Goal: Information Seeking & Learning: Check status

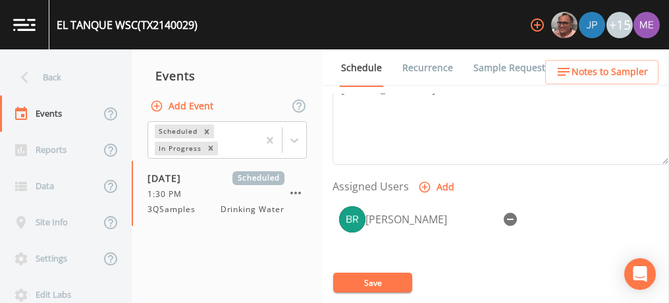
scroll to position [484, 0]
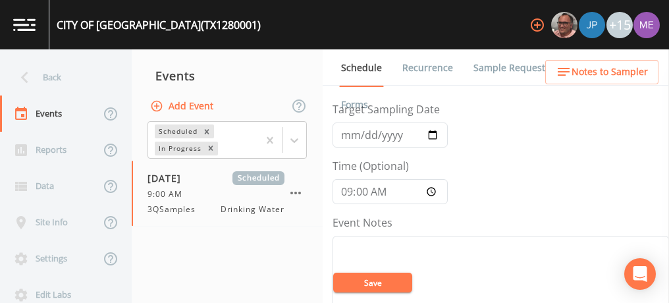
scroll to position [53, 0]
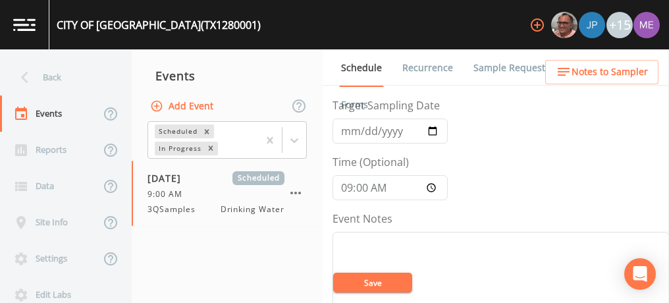
click at [482, 63] on link "Sample Requests" at bounding box center [511, 67] width 80 height 37
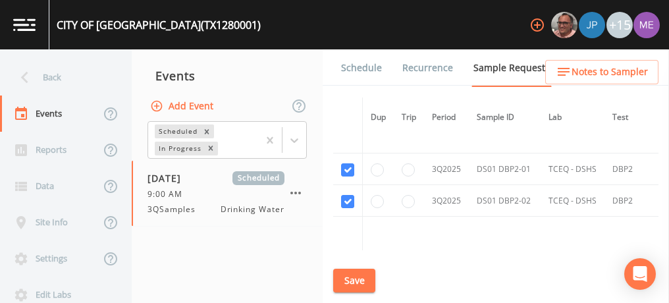
scroll to position [1261, 0]
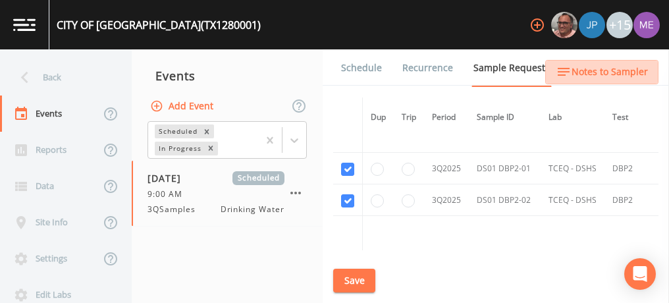
click at [627, 76] on span "Notes to Sampler" at bounding box center [609, 72] width 76 height 16
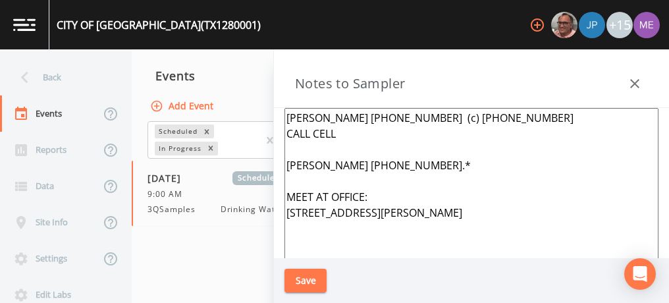
click at [379, 227] on textarea "Fernando Rios 830-780-3422 (c) 830-623-2802 CALL CELL Paul 830-623-0725.* MEET …" at bounding box center [471, 268] width 374 height 320
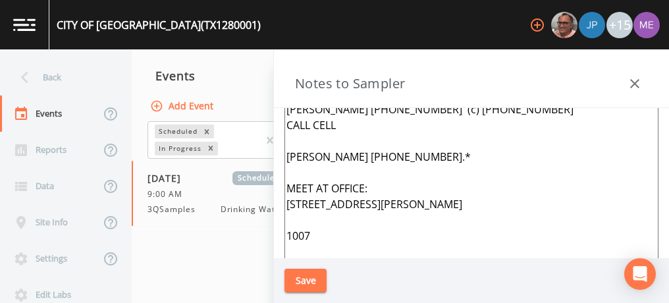
click at [286, 248] on textarea "Fernando Rios 830-780-3422 (c) 830-623-2802 CALL CELL Paul 830-623-0725.* MEET …" at bounding box center [471, 259] width 374 height 320
click at [338, 252] on textarea "Fernando Rios 830-780-3422 (c) 830-623-2802 CALL CELL Paul 830-623-0725.* MEET …" at bounding box center [471, 259] width 374 height 320
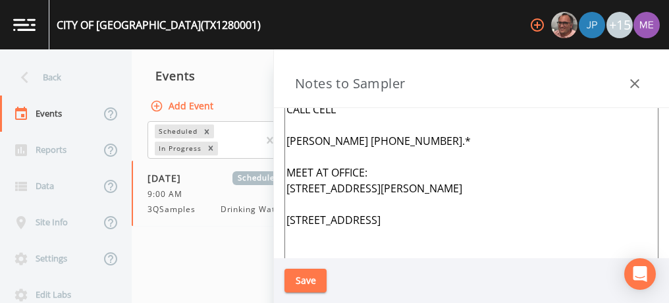
click at [306, 234] on textarea "Fernando Rios 830-780-3422 (c) 830-623-2802 CALL CELL Paul 830-623-0725.* MEET …" at bounding box center [471, 244] width 374 height 320
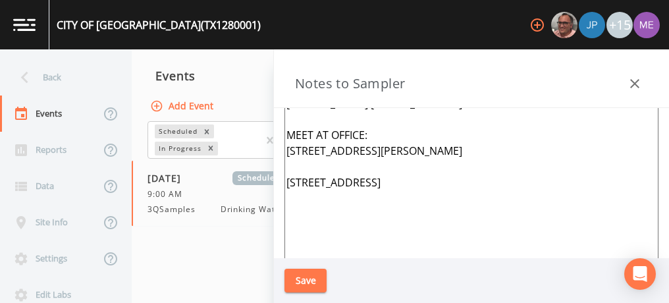
drag, startPoint x: 285, startPoint y: 230, endPoint x: 349, endPoint y: 251, distance: 67.2
click at [349, 251] on textarea "Fernando Rios 830-780-3422 (c) 830-623-2802 CALL CELL Paul 830-623-0725.* MEET …" at bounding box center [471, 206] width 374 height 320
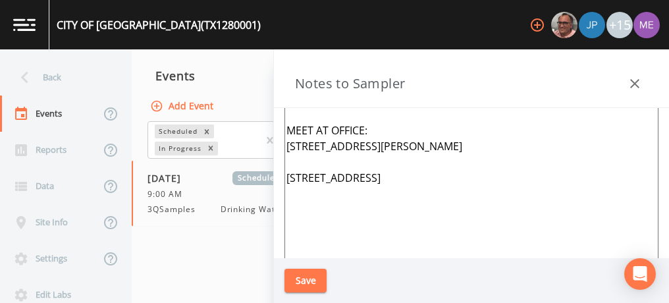
type textarea "Fernando Rios 830-780-3422 (c) 830-623-2802 CALL CELL Paul 830-623-0725.* MEET …"
click at [320, 277] on button "Save" at bounding box center [305, 280] width 42 height 24
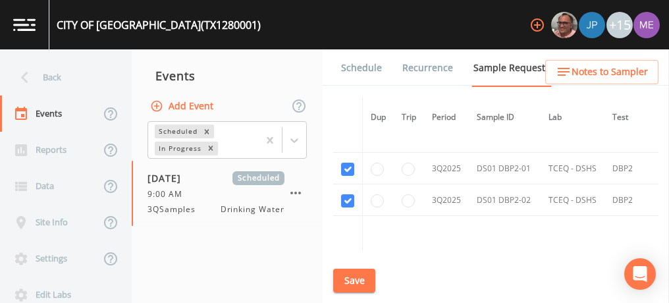
click at [358, 67] on link "Schedule" at bounding box center [361, 67] width 45 height 37
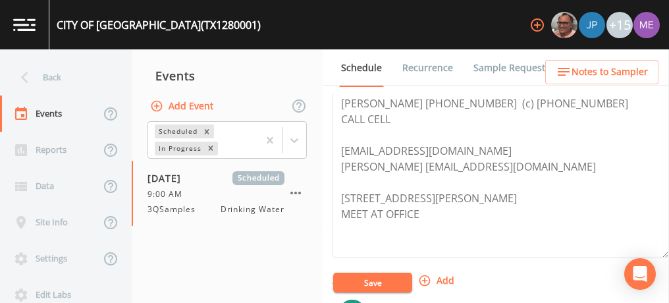
scroll to position [393, 0]
click at [438, 224] on textarea "Fernando Rios 830-780-3422 (c) 830-623-2802 CALL CELL frios@cityofkctx.com Paul…" at bounding box center [500, 173] width 336 height 167
paste textarea "1007 N hwy 123 Karnes City TX"
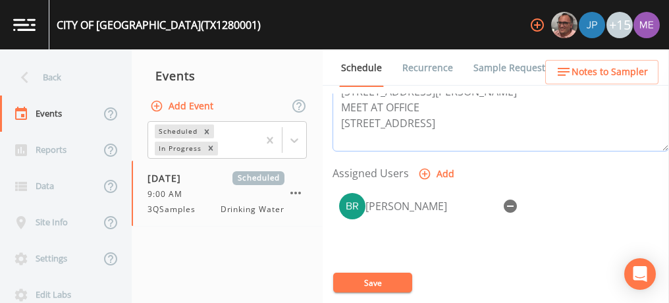
scroll to position [500, 0]
type textarea "Fernando Rios 830-780-3422 (c) 830-623-2802 CALL CELL frios@cityofkctx.com Paul…"
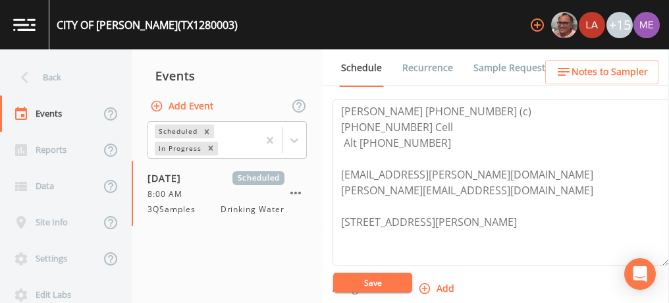
scroll to position [376, 0]
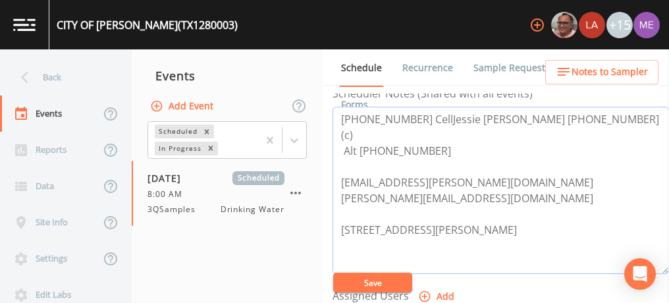
type textarea "830-400-8300 CellJessie Sandoval 830-239-4121 (c) Alt 830-400-8300 city.of.rung…"
click at [516, 64] on link "Sample Requests" at bounding box center [511, 67] width 80 height 37
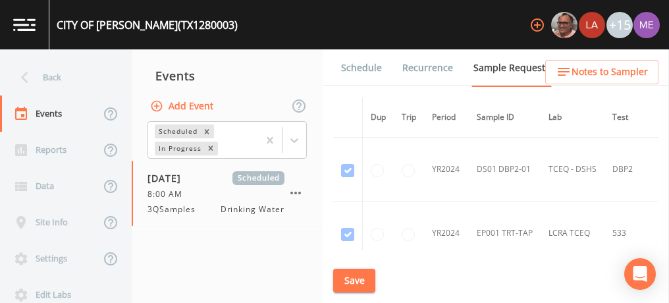
click at [357, 64] on link "Schedule" at bounding box center [361, 67] width 45 height 37
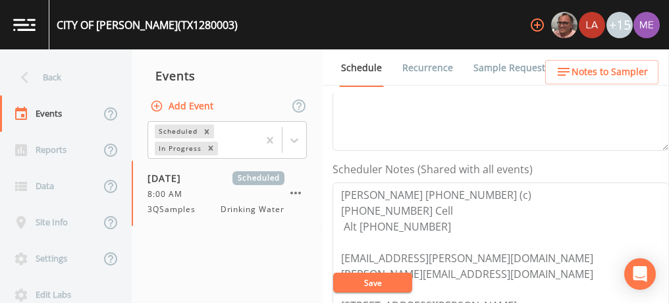
scroll to position [350, 0]
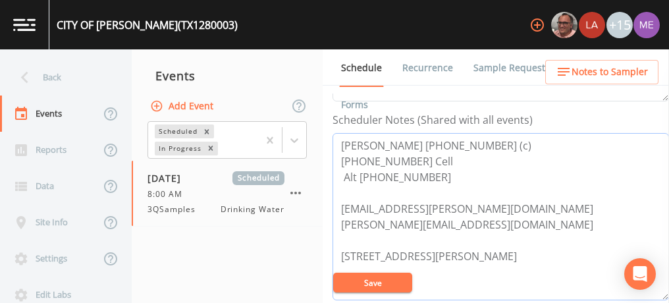
click at [441, 176] on textarea "Jessie Sandoval 830-239-4121 (c) 830-400-8300 Cell Alt 830-400-8300 city.of.run…" at bounding box center [500, 216] width 336 height 167
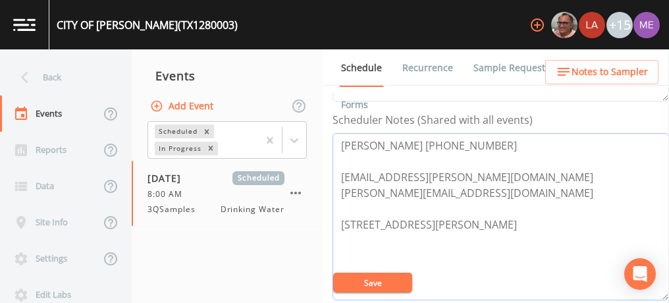
type textarea "Jessie Sandoval 830-299-5706 city.of.runge@sbcglobal.net Runge.operator@gmail.c…"
click at [367, 284] on button "Save" at bounding box center [372, 282] width 79 height 20
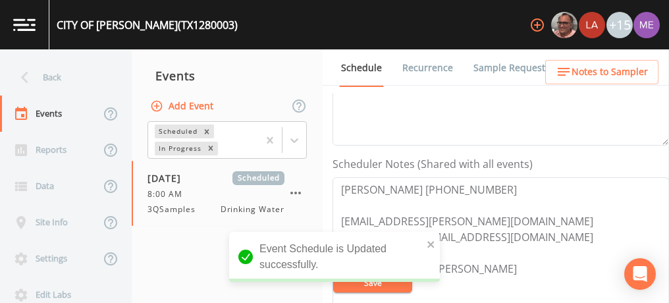
scroll to position [298, 0]
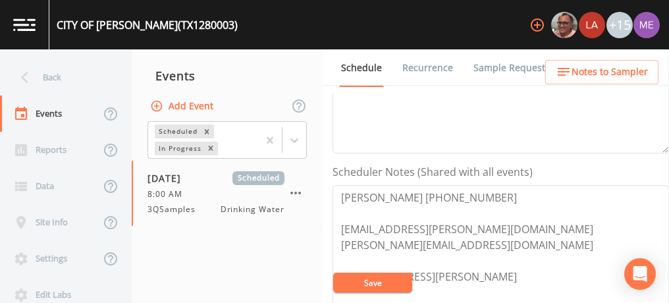
click at [617, 70] on span "Notes to Sampler" at bounding box center [609, 72] width 76 height 16
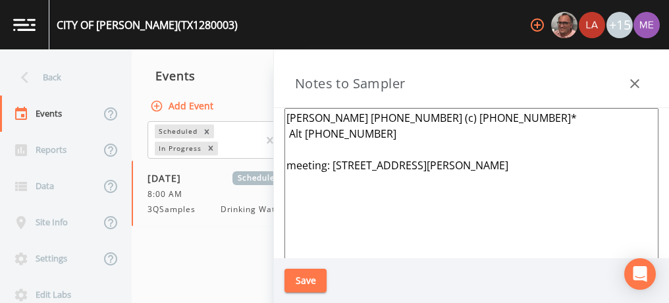
click at [399, 138] on textarea "Jessie Sandoval 830-239-4121 (c) 830-400-8300* Alt 830-400-8300 meeting: 109 N …" at bounding box center [471, 268] width 374 height 320
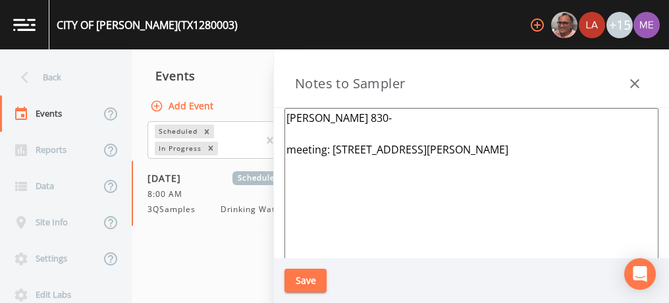
type textarea "Jessie Sandoval 830- meeting: 109 N Helena ,Runge 78151"
click at [628, 81] on icon "button" at bounding box center [634, 84] width 16 height 16
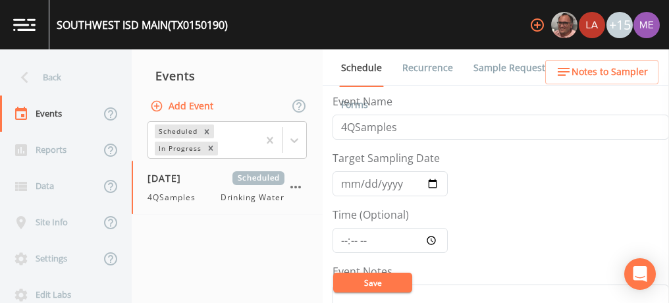
scroll to position [587, 0]
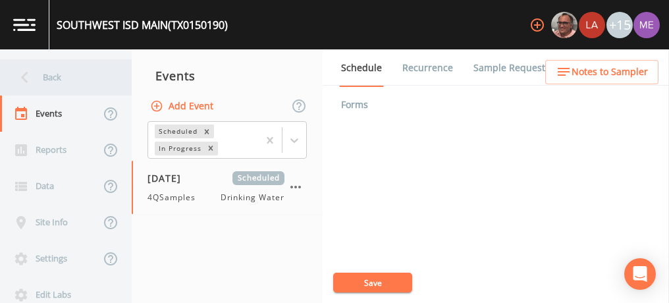
click at [43, 75] on div "Back" at bounding box center [59, 77] width 118 height 36
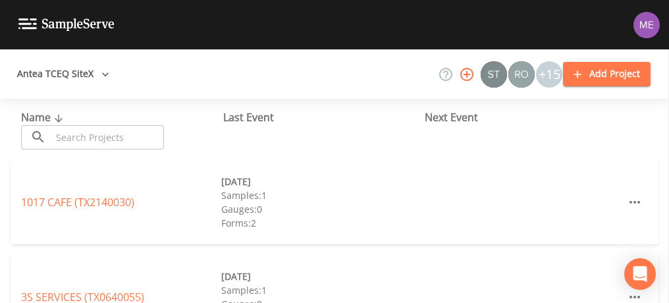
click at [66, 138] on input "text" at bounding box center [107, 137] width 113 height 24
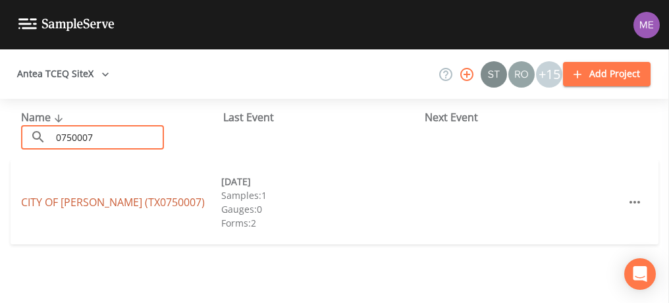
type input "0750007"
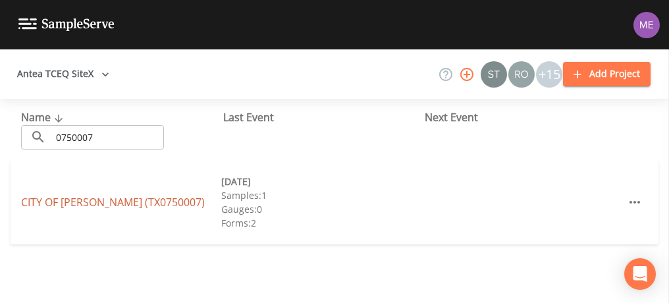
click at [120, 197] on link "CITY OF CARMINE (TX0750007)" at bounding box center [113, 202] width 184 height 14
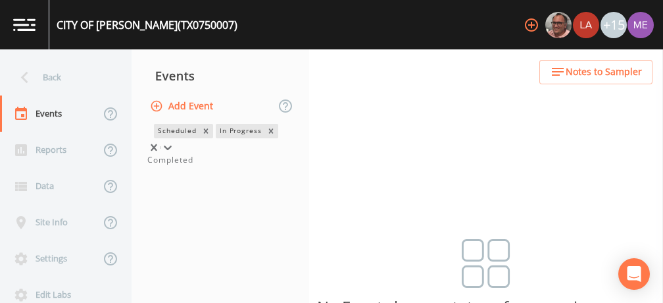
click at [174, 141] on icon at bounding box center [167, 147] width 13 height 13
click at [243, 166] on div "Completed" at bounding box center [220, 160] width 146 height 12
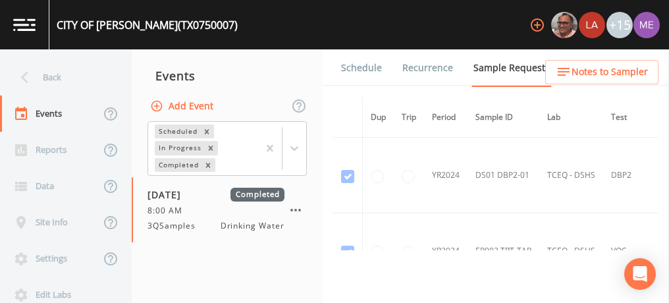
click at [370, 86] on link "Forms" at bounding box center [354, 104] width 31 height 37
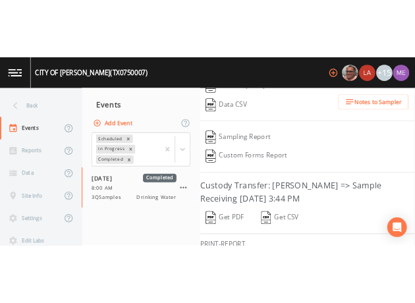
scroll to position [314, 0]
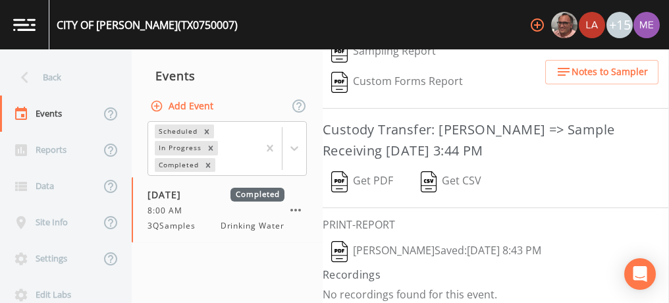
click at [432, 243] on button "Kler Teran  Saved: September 22, 2025 8:43 PM" at bounding box center [435, 251] width 227 height 30
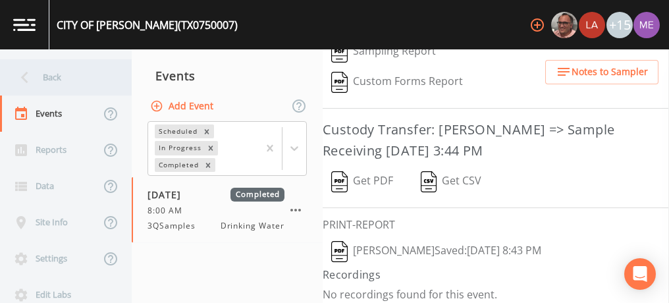
click at [56, 82] on div "Back" at bounding box center [59, 77] width 118 height 36
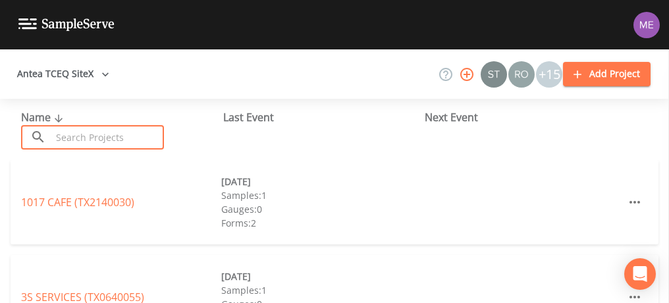
click at [93, 138] on input "text" at bounding box center [107, 137] width 113 height 24
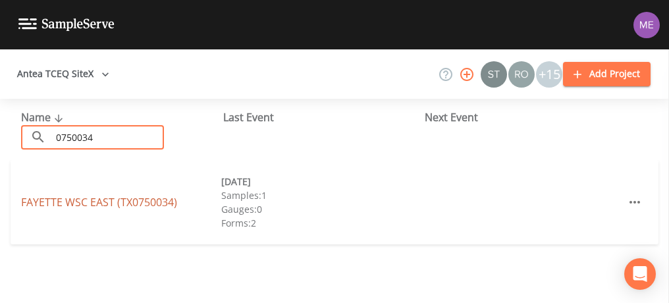
type input "0750034"
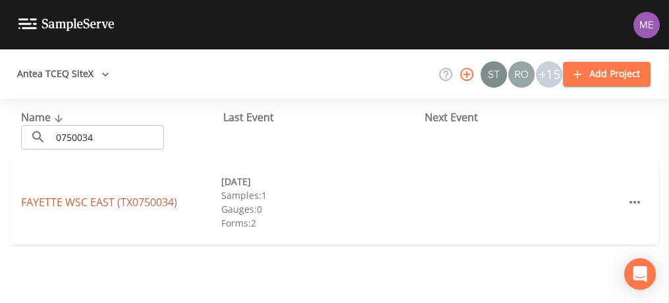
click at [95, 201] on link "FAYETTE WSC EAST (TX0750034)" at bounding box center [99, 202] width 156 height 14
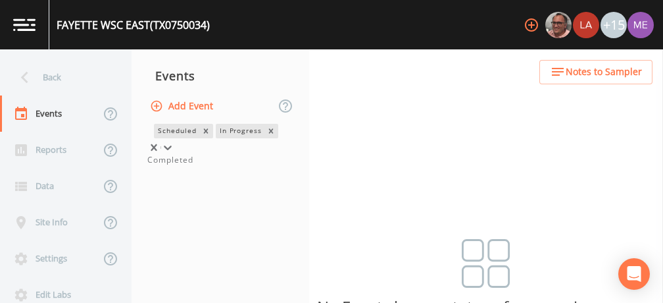
click at [174, 141] on icon at bounding box center [167, 147] width 13 height 13
click at [259, 166] on div "Completed" at bounding box center [220, 160] width 146 height 12
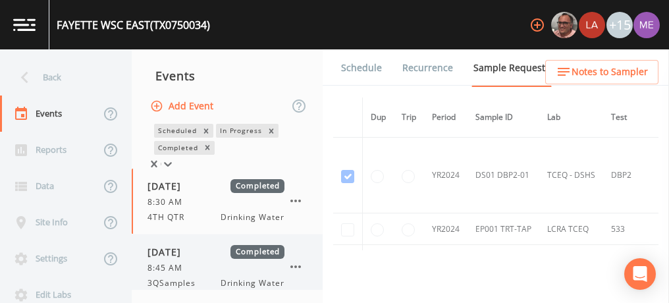
scroll to position [12, 0]
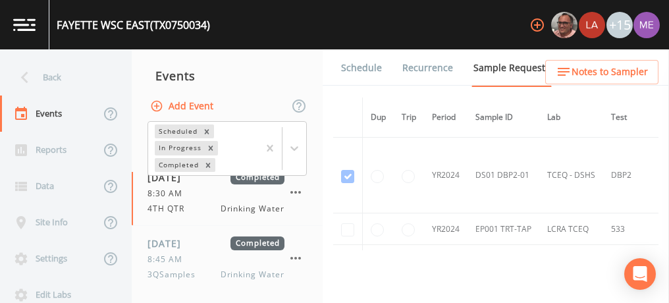
click at [370, 86] on link "Forms" at bounding box center [354, 104] width 31 height 37
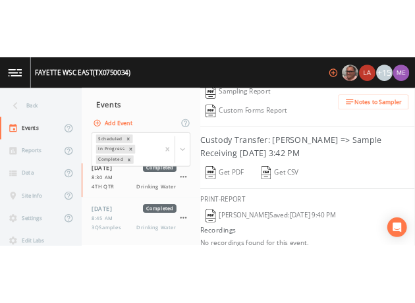
scroll to position [343, 0]
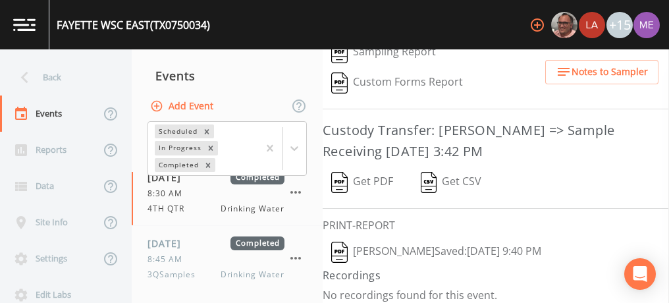
click at [425, 245] on button "Keith Borst  Saved: November 14, 2024 9:40 PM" at bounding box center [435, 252] width 227 height 30
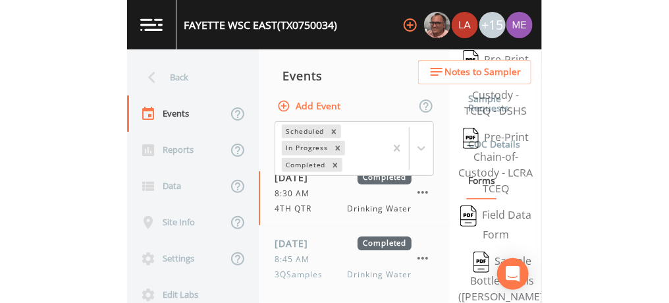
scroll to position [0, 0]
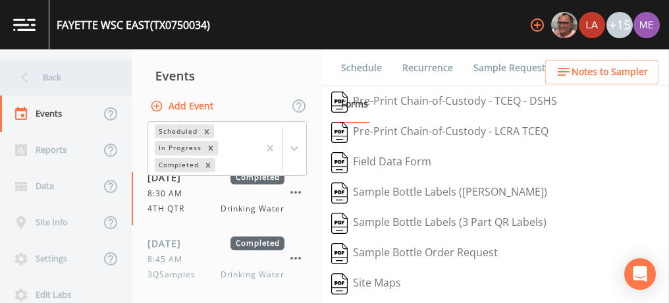
click at [47, 75] on div "Back" at bounding box center [59, 77] width 118 height 36
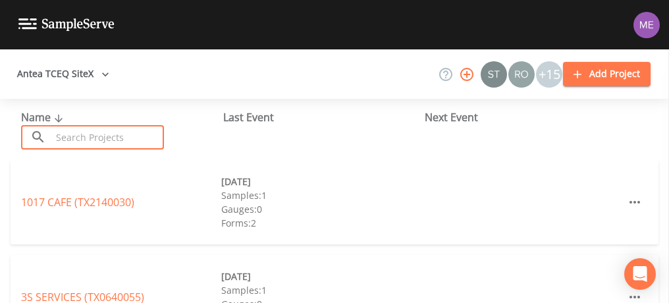
click at [80, 134] on input "text" at bounding box center [107, 137] width 113 height 24
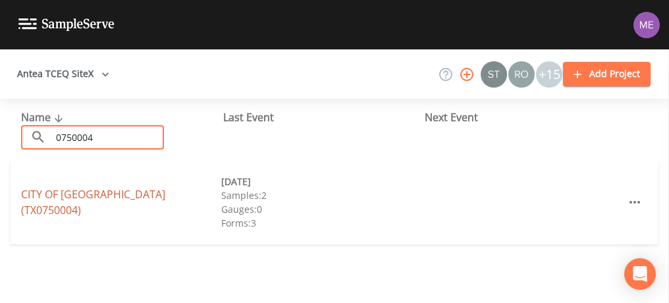
type input "0750004"
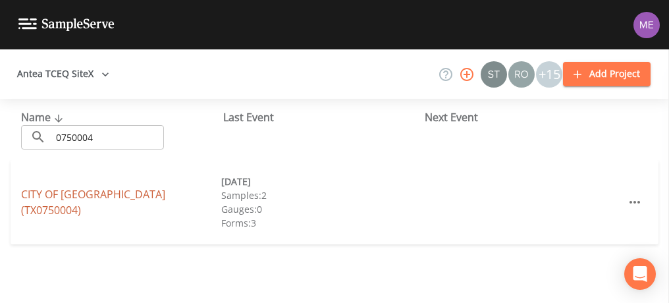
click at [104, 201] on link "CITY OF SCHULENBURG (TX0750004)" at bounding box center [93, 202] width 144 height 30
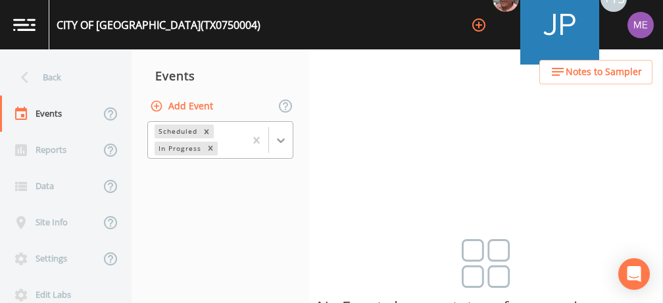
click at [281, 140] on icon at bounding box center [280, 140] width 13 height 13
click at [263, 166] on div "Completed" at bounding box center [220, 160] width 146 height 12
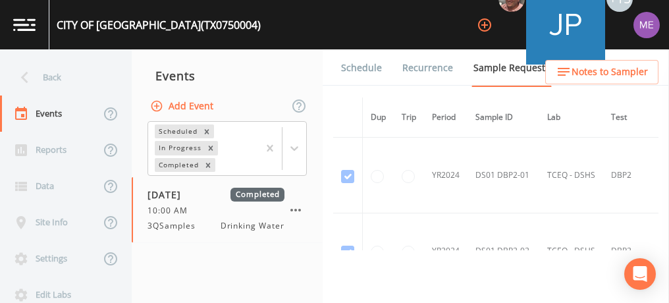
click at [661, 68] on ul "Schedule Recurrence Sample Requests COC Details Forms" at bounding box center [495, 67] width 346 height 36
click at [370, 86] on link "Forms" at bounding box center [354, 104] width 31 height 37
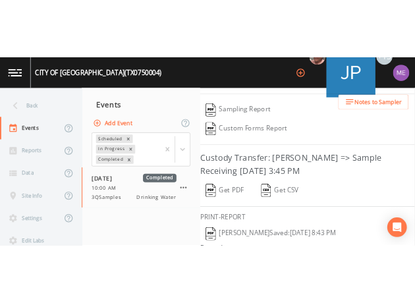
scroll to position [343, 0]
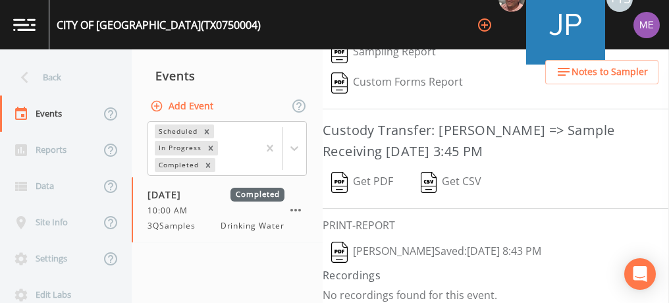
click at [485, 241] on button "Kler Teran  Saved: September 22, 2025 8:43 PM" at bounding box center [435, 252] width 227 height 30
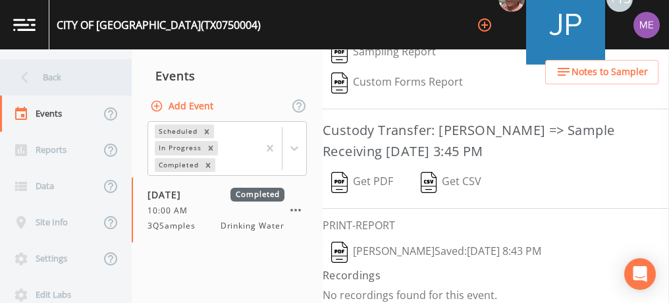
click at [43, 75] on div "Back" at bounding box center [59, 77] width 118 height 36
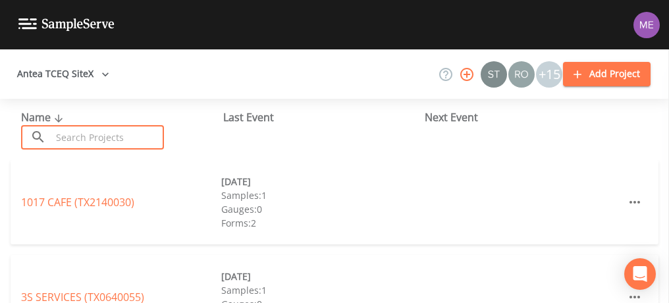
click at [97, 143] on input "text" at bounding box center [107, 137] width 113 height 24
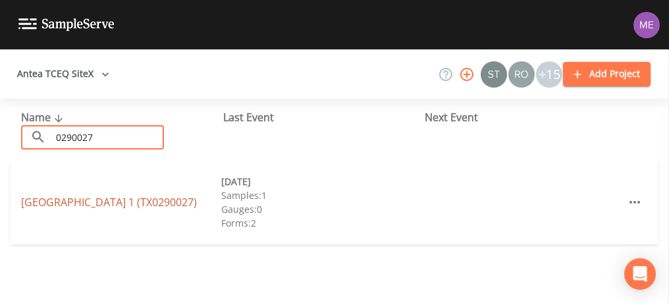
type input "0290027"
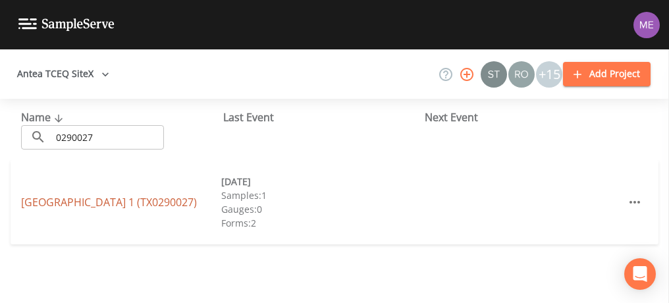
click at [107, 195] on link "PORT ALTO HOA DISTRICT 1 (TX0290027)" at bounding box center [109, 202] width 176 height 14
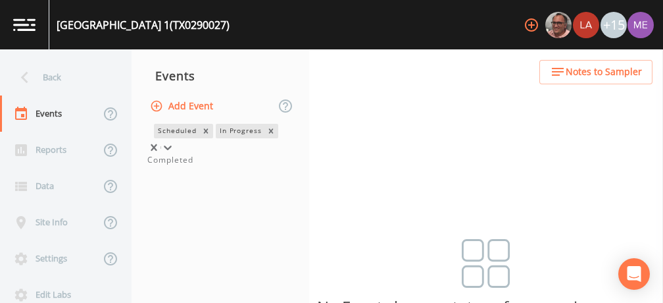
click at [174, 141] on icon at bounding box center [167, 147] width 13 height 13
click at [262, 166] on div "Completed" at bounding box center [220, 160] width 146 height 12
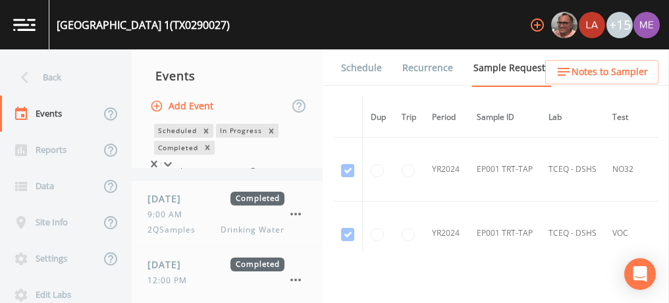
scroll to position [139, 0]
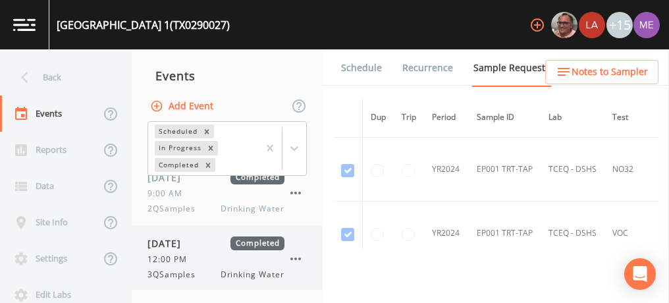
click at [201, 266] on div "09/22/2025 Completed 12:00 PM 3QSamples Drinking Water" at bounding box center [215, 258] width 137 height 44
click at [370, 86] on link "Forms" at bounding box center [354, 104] width 31 height 37
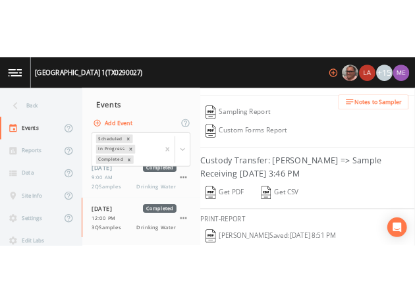
scroll to position [314, 0]
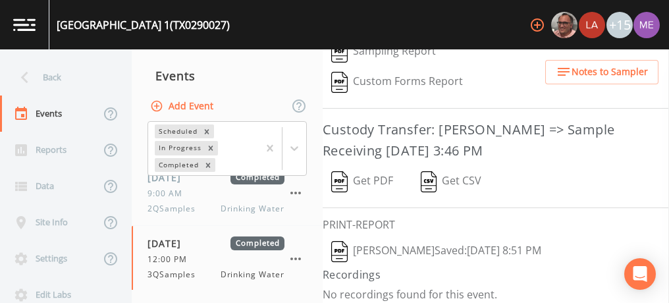
click at [444, 244] on button "Kler Teran  Saved: September 22, 2025 8:51 PM" at bounding box center [435, 251] width 227 height 30
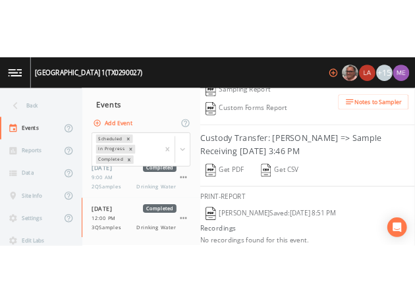
scroll to position [551, 0]
